Goal: Information Seeking & Learning: Learn about a topic

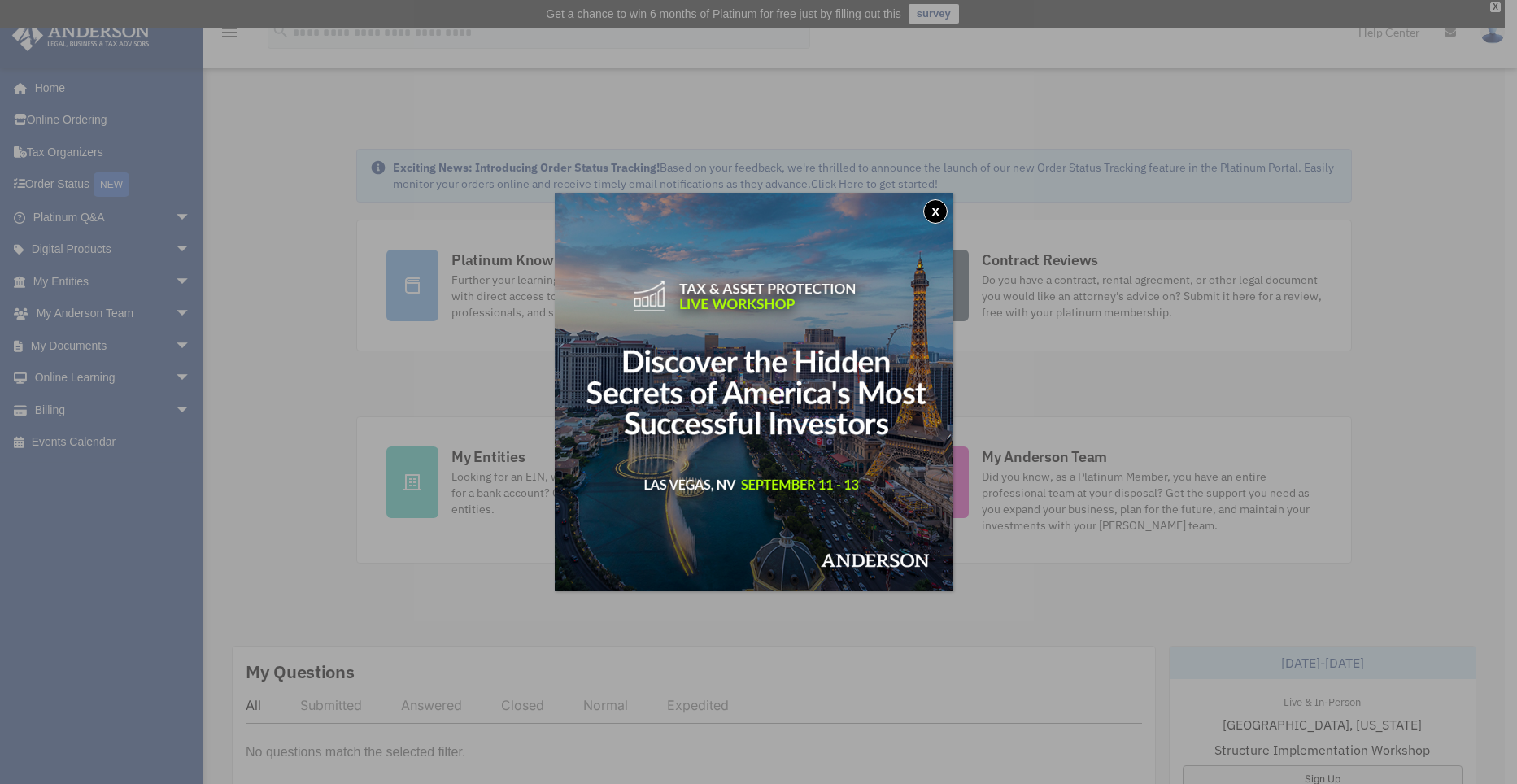
click at [947, 208] on button "x" at bounding box center [936, 212] width 24 height 24
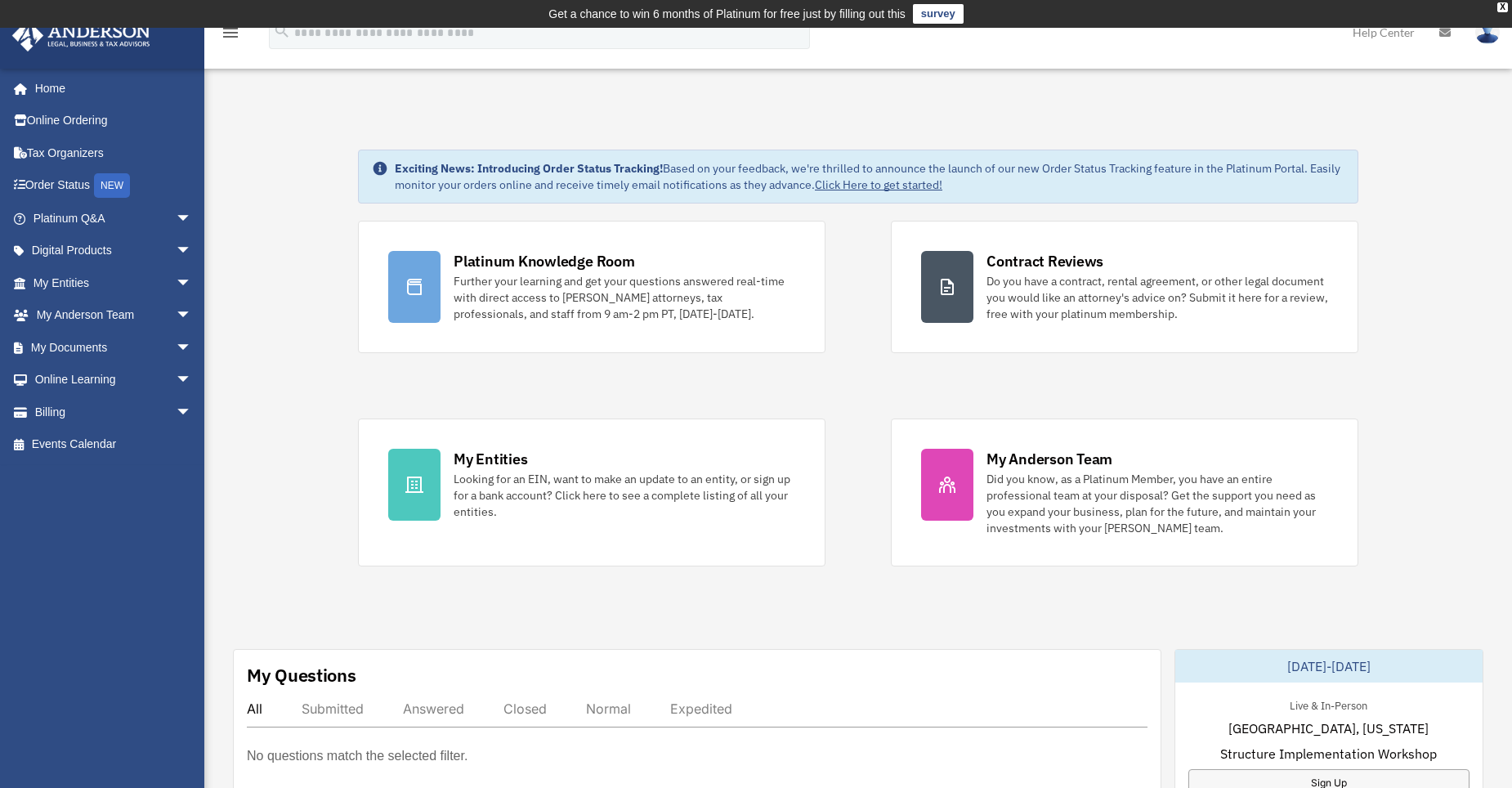
drag, startPoint x: 1502, startPoint y: 7, endPoint x: 1484, endPoint y: 7, distance: 18.0
click at [1502, 7] on div "X" at bounding box center [1502, 7] width 10 height 10
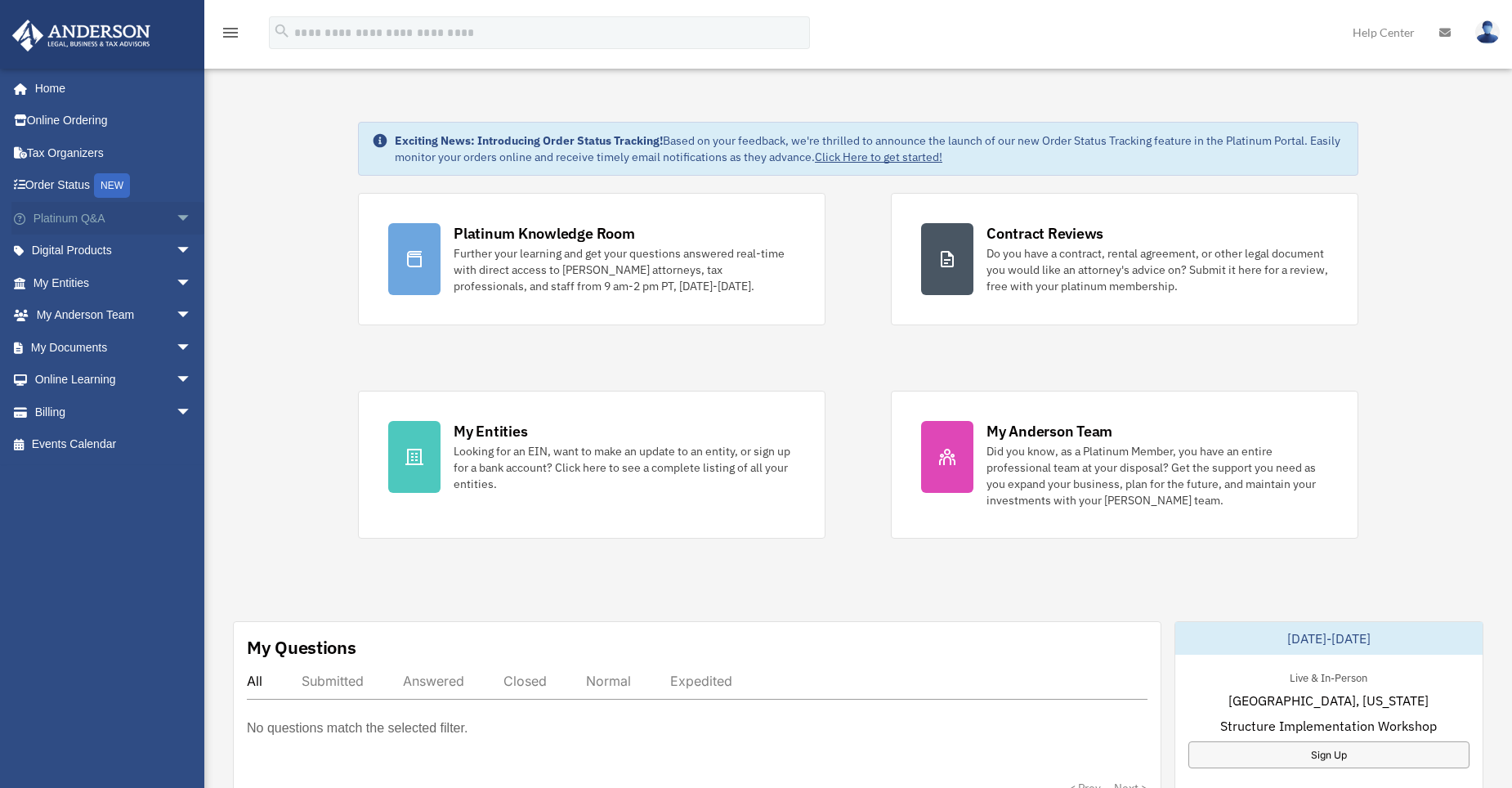
click at [70, 221] on link "Platinum Q&A arrow_drop_down" at bounding box center [114, 219] width 205 height 33
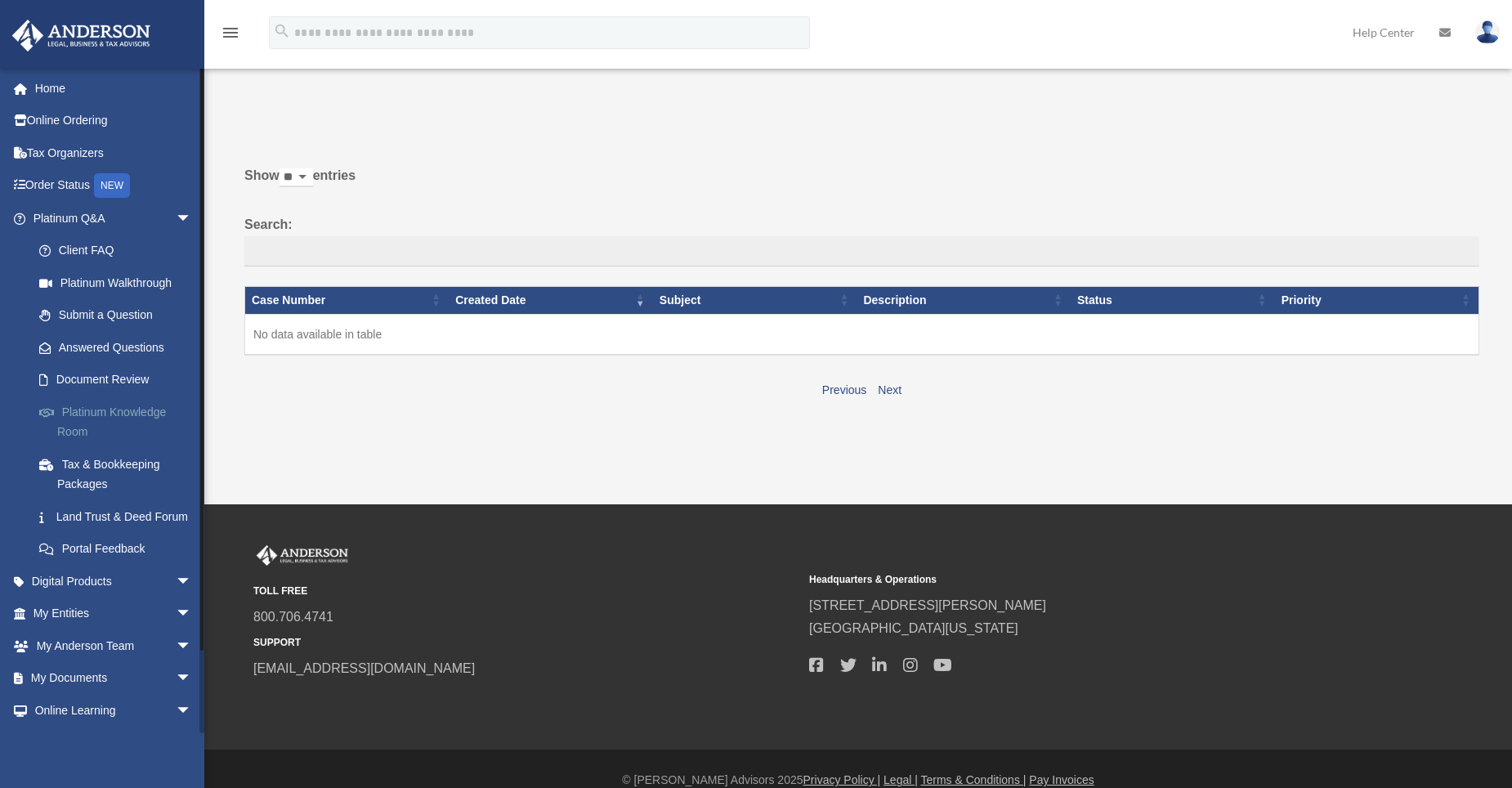
click at [91, 415] on link "Platinum Knowledge Room" at bounding box center [119, 422] width 194 height 52
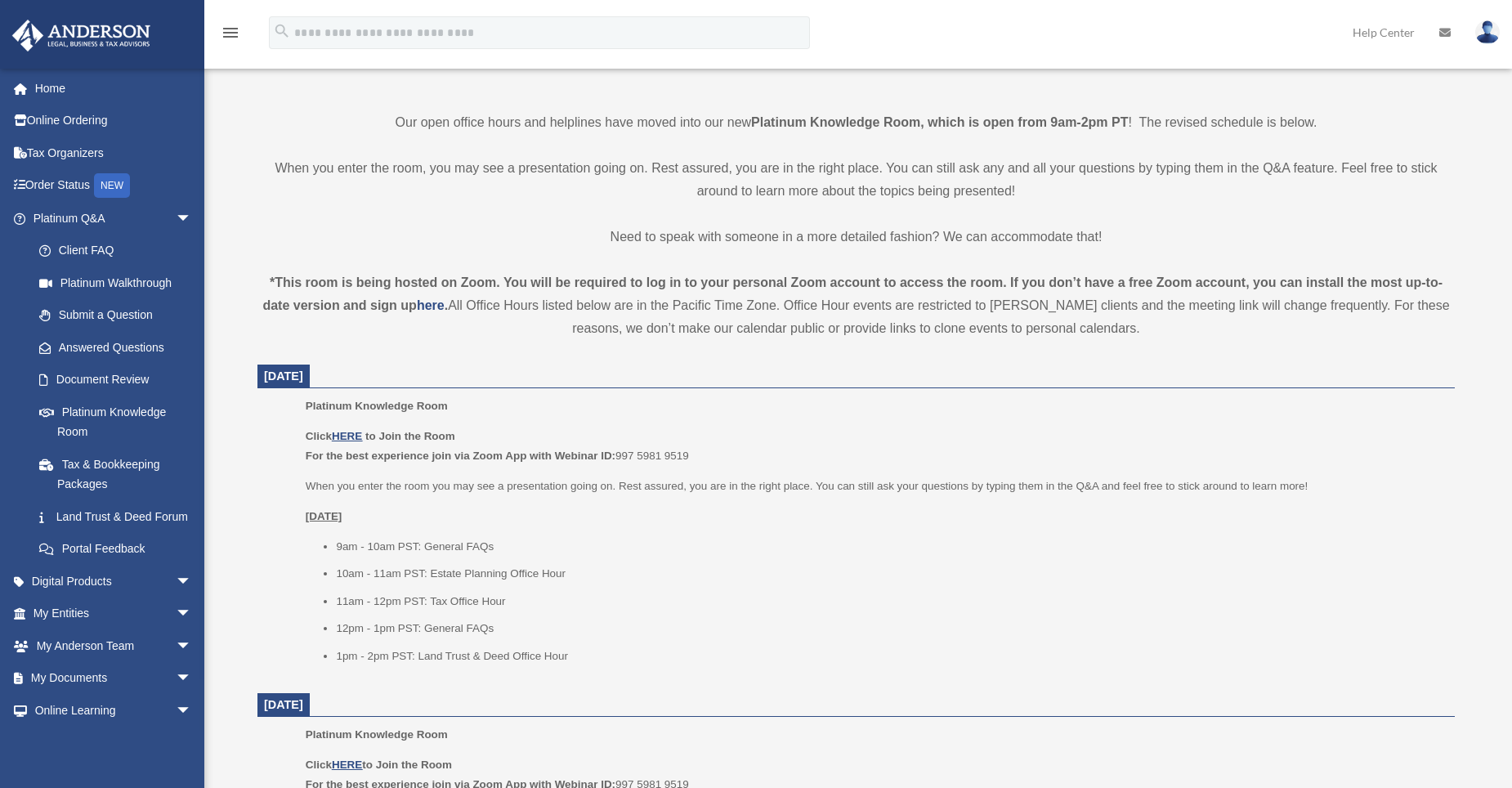
scroll to position [409, 0]
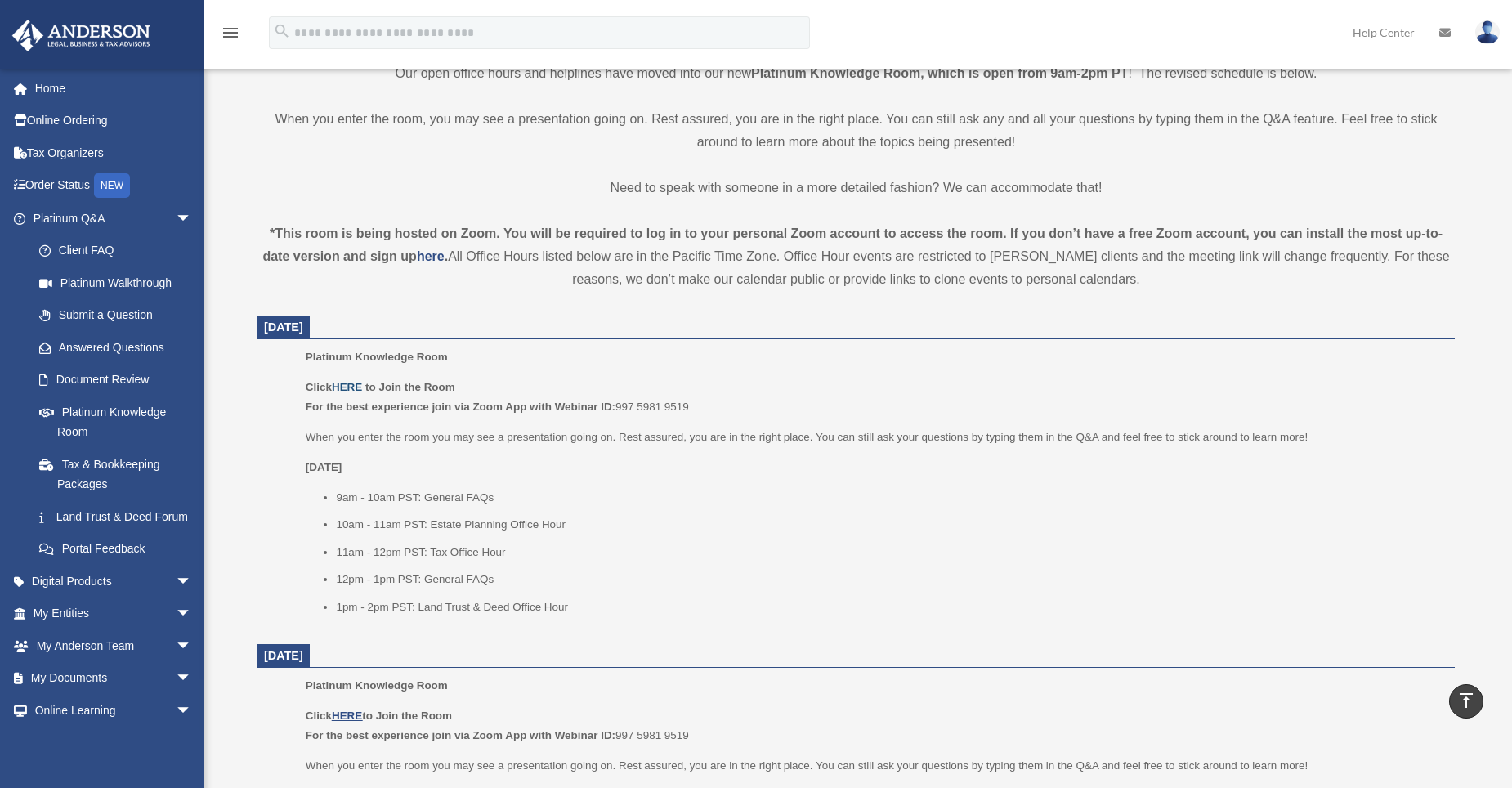
click at [350, 385] on u "HERE" at bounding box center [346, 387] width 30 height 12
